Goal: Information Seeking & Learning: Find specific fact

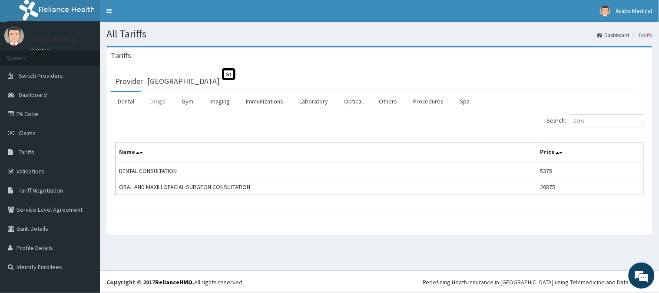
click at [153, 102] on link "Drugs" at bounding box center [157, 101] width 29 height 18
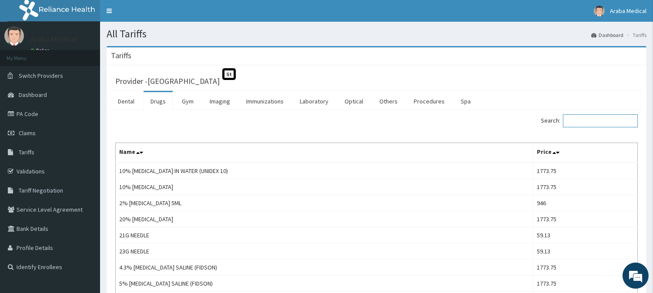
click at [576, 122] on input "Search:" at bounding box center [600, 120] width 75 height 13
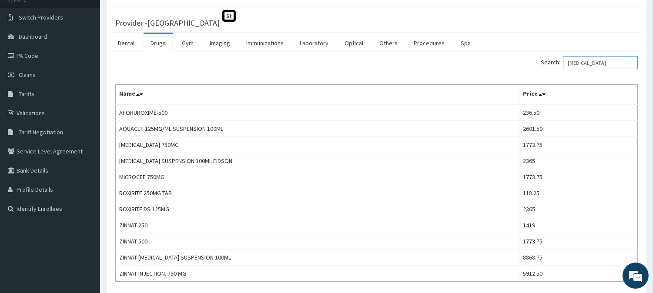
scroll to position [67, 0]
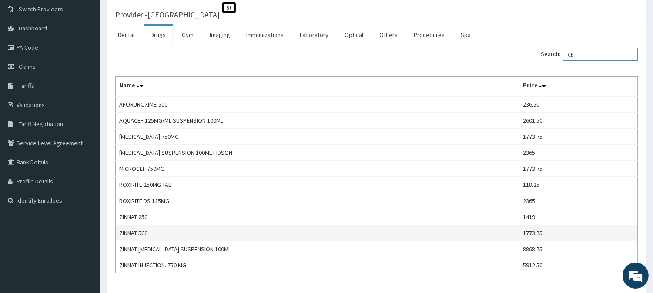
type input "C"
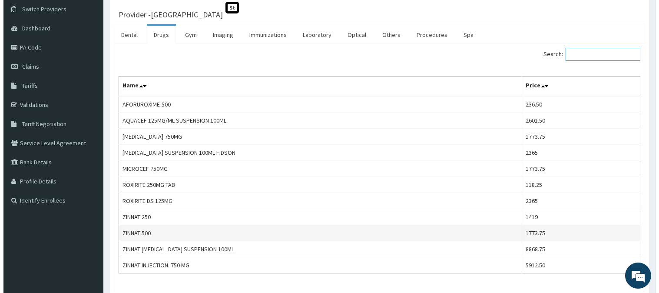
scroll to position [0, 0]
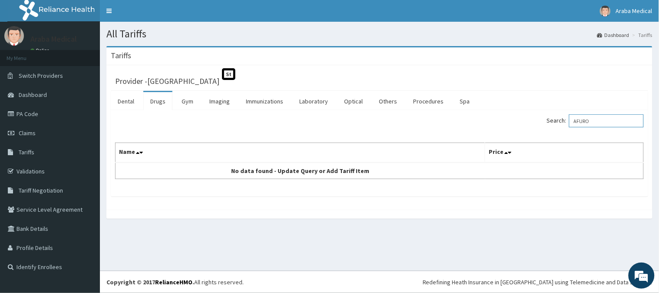
type input "AFURO"
